Goal: Transaction & Acquisition: Obtain resource

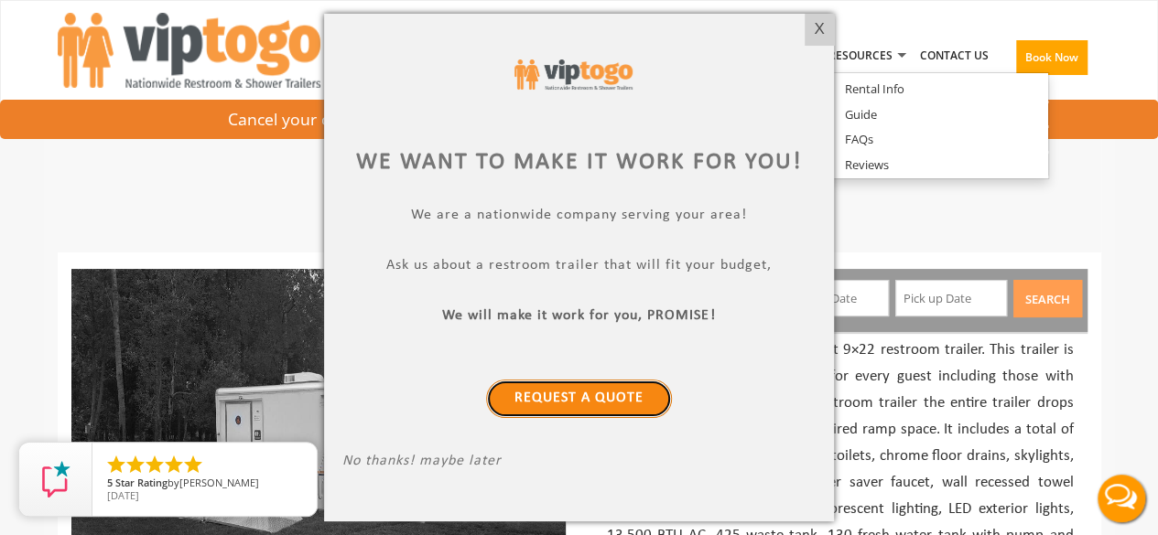
click at [610, 408] on link "Request a Quote" at bounding box center [579, 399] width 186 height 38
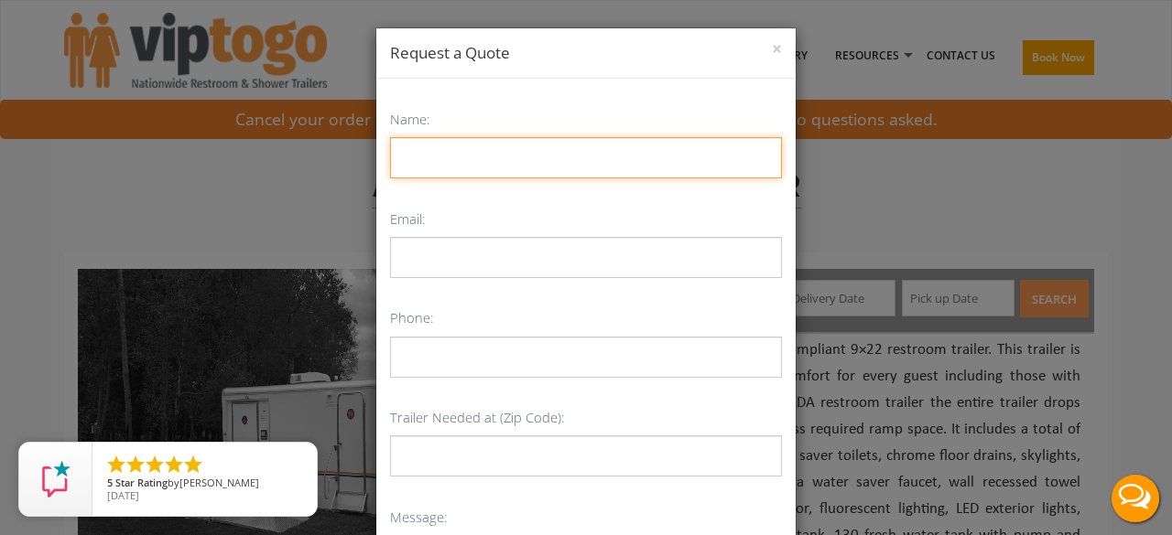
click at [452, 147] on input "Name:" at bounding box center [586, 157] width 392 height 41
type input "[PERSON_NAME]"
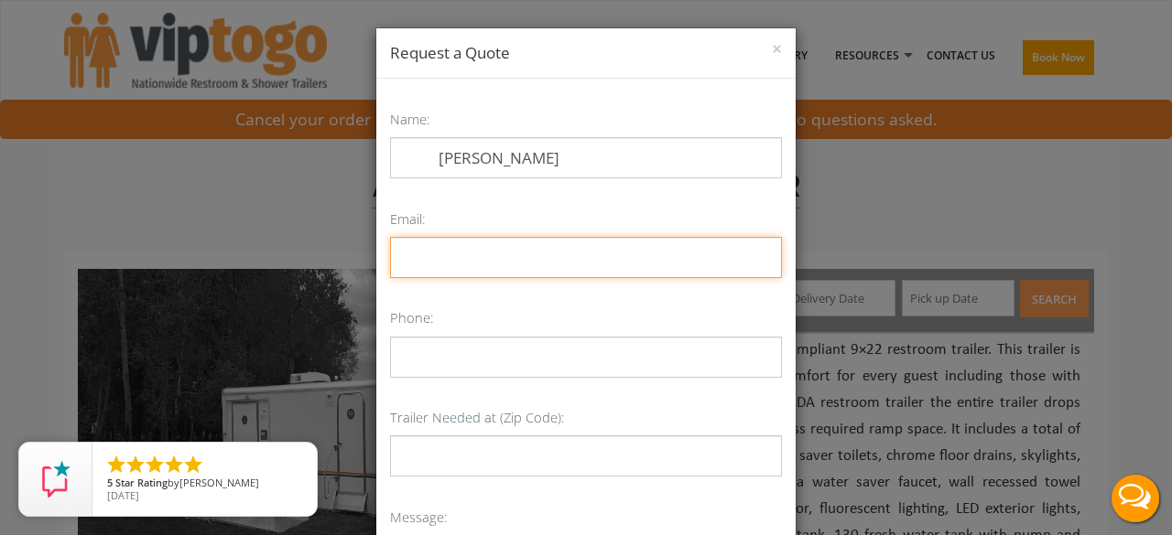
type input "[EMAIL_ADDRESS][DOMAIN_NAME]"
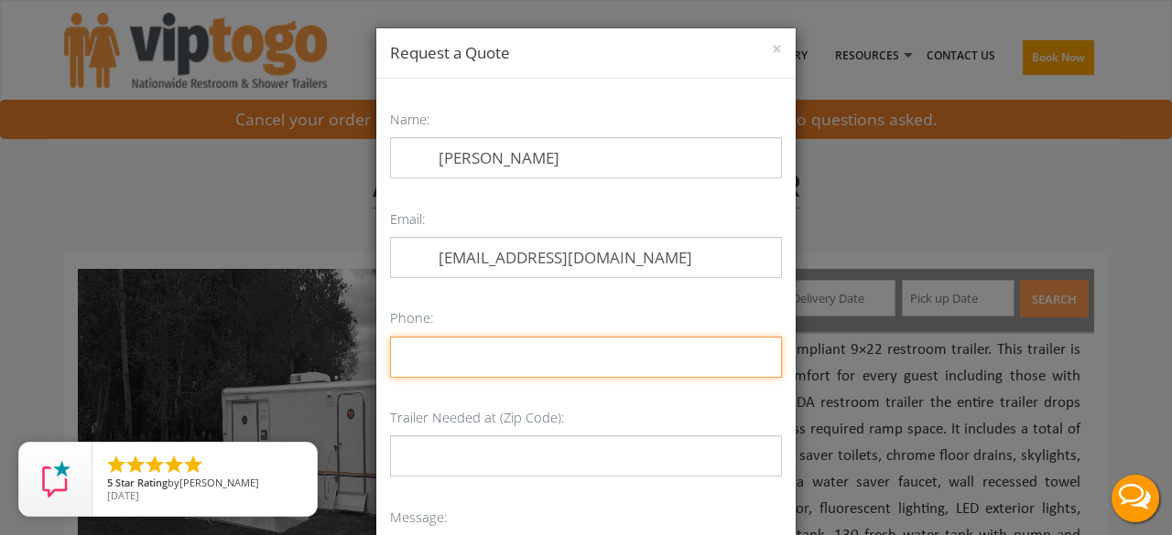
type input "4344361906"
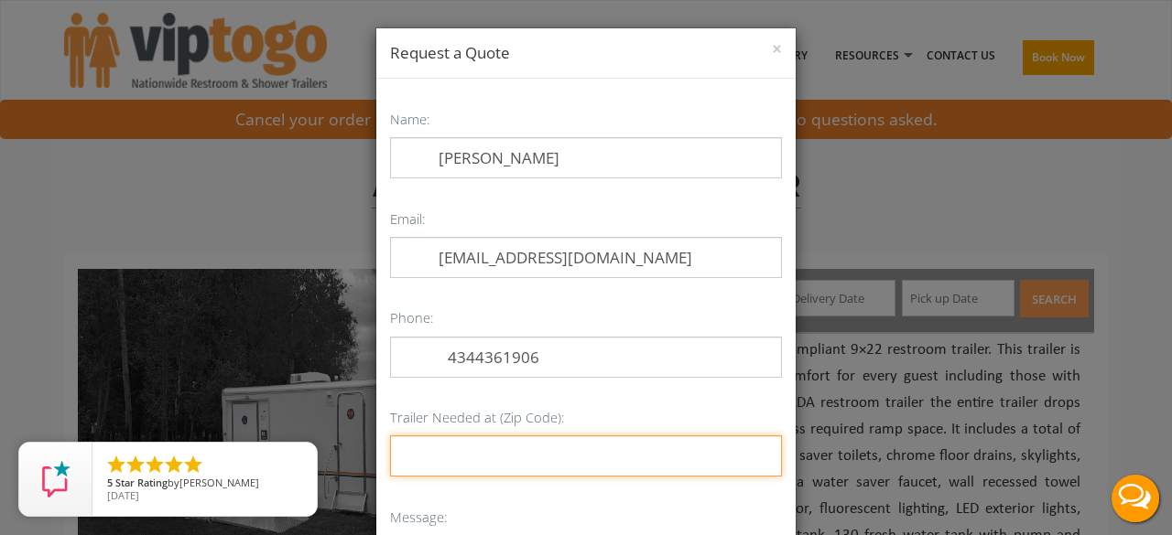
type input "22202"
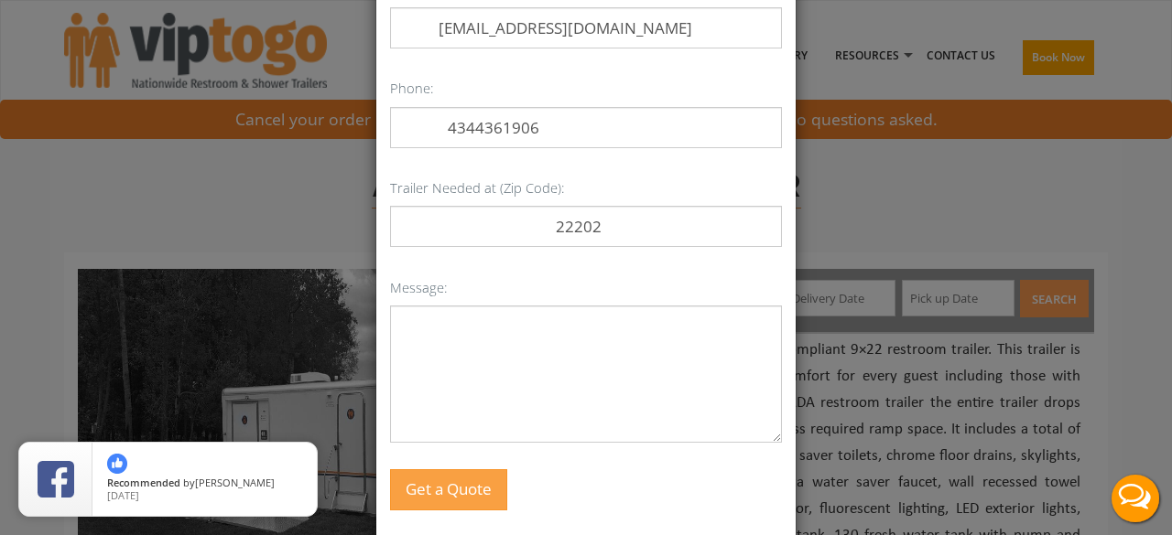
scroll to position [272, 0]
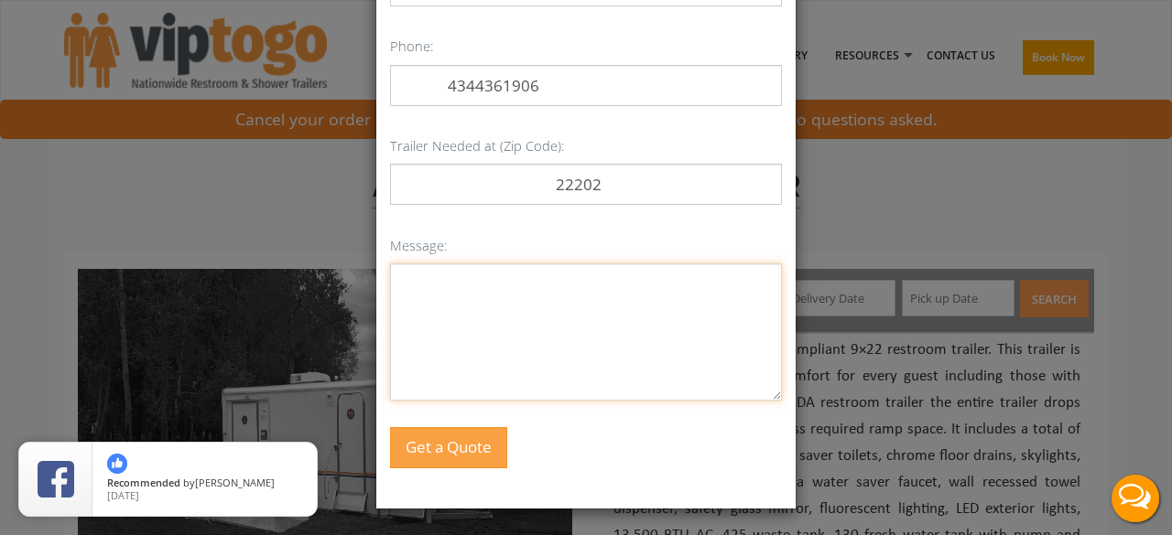
click at [462, 321] on textarea "Message:" at bounding box center [586, 332] width 392 height 137
paste textarea "Loremi Dolorsi ametc adi EL Seddoeiu Temporin Utlabor Etdol 3723-MAG ALI 6 Enim…"
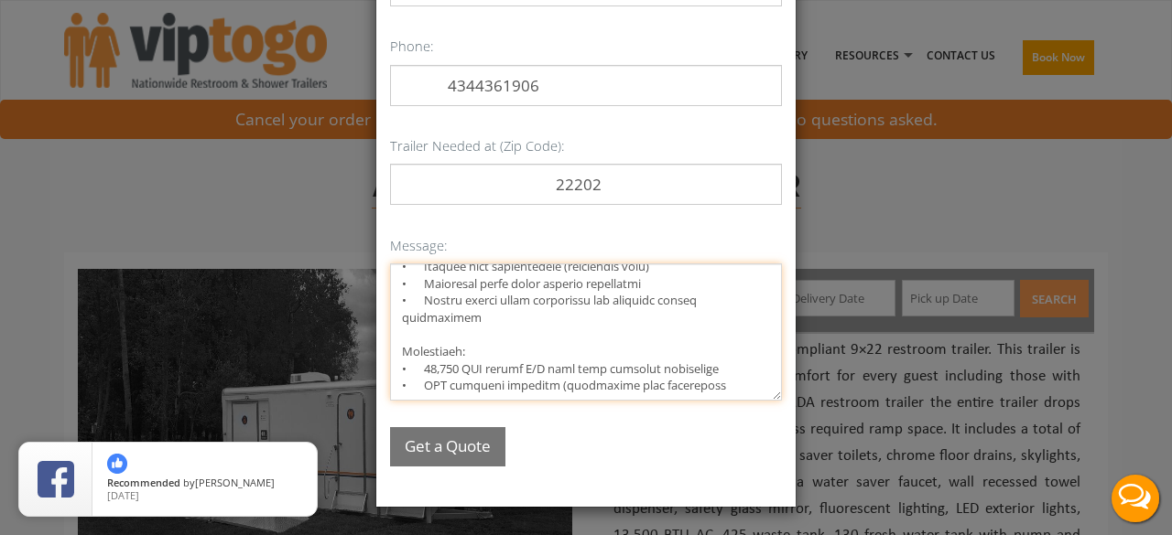
scroll to position [271, 0]
type textarea "Loremi Dolorsi ametc adi EL Seddoeiu Temporin Utlabor Etdol 3723-MAG ALI 6 Enim…"
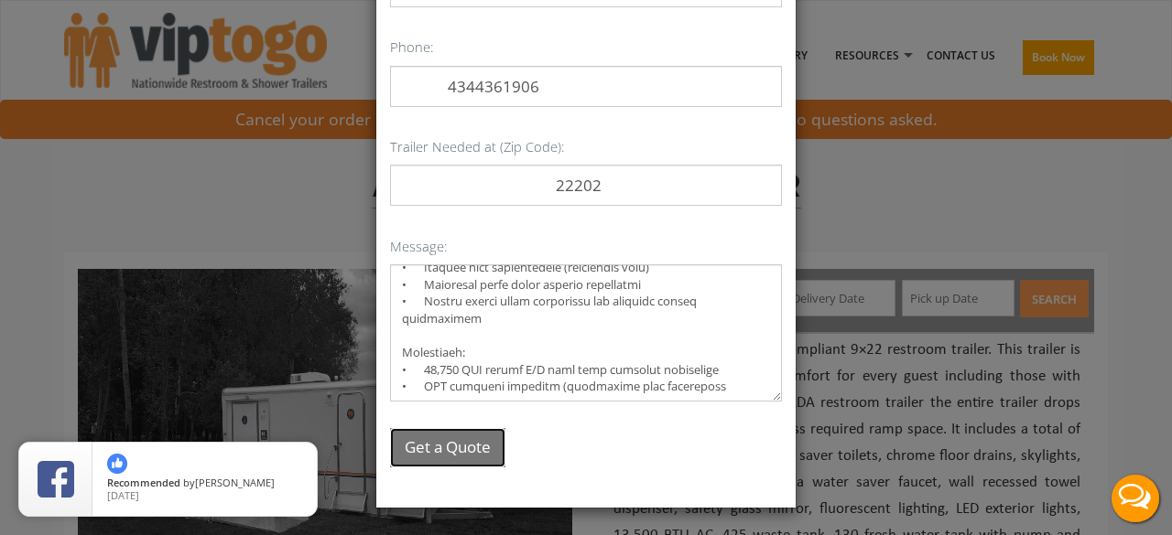
click at [440, 448] on button "Get a Quote" at bounding box center [447, 447] width 115 height 39
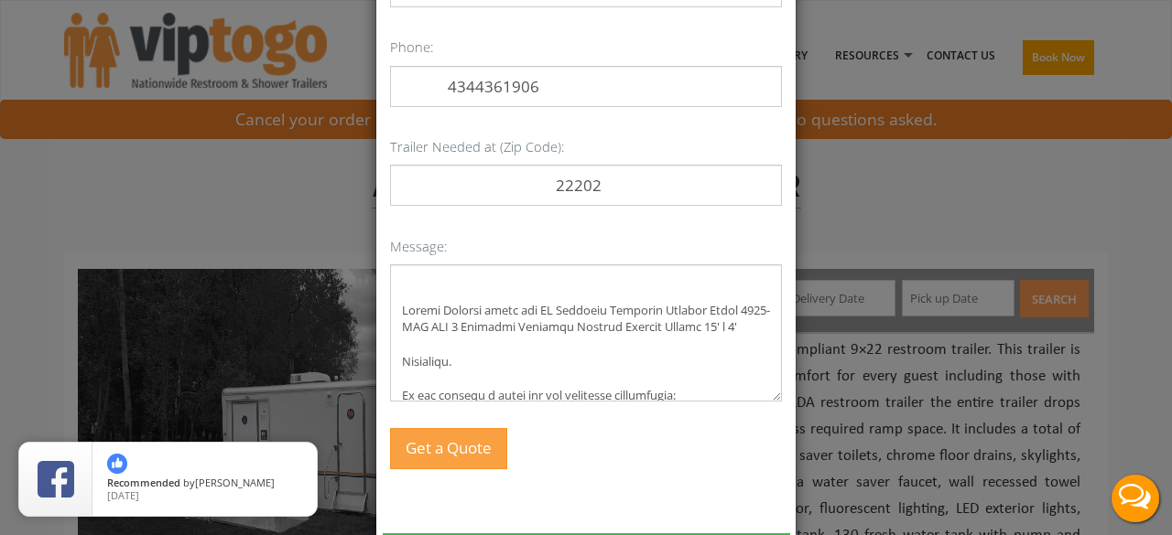
scroll to position [309, 0]
